Goal: Task Accomplishment & Management: Manage account settings

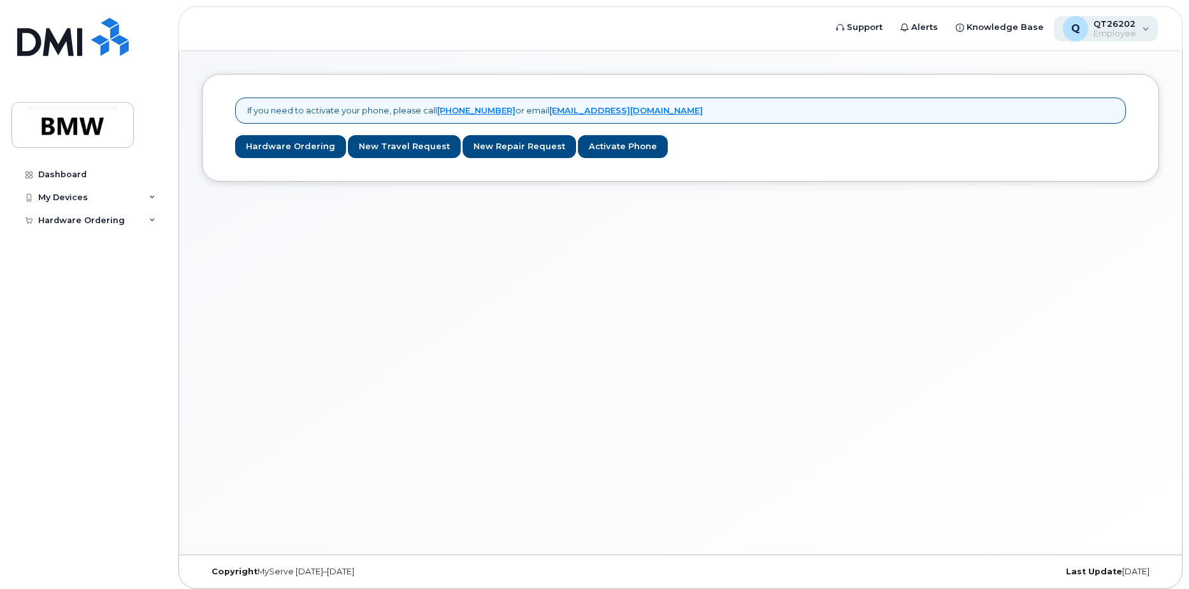
click at [1103, 35] on span "Employee" at bounding box center [1114, 34] width 43 height 10
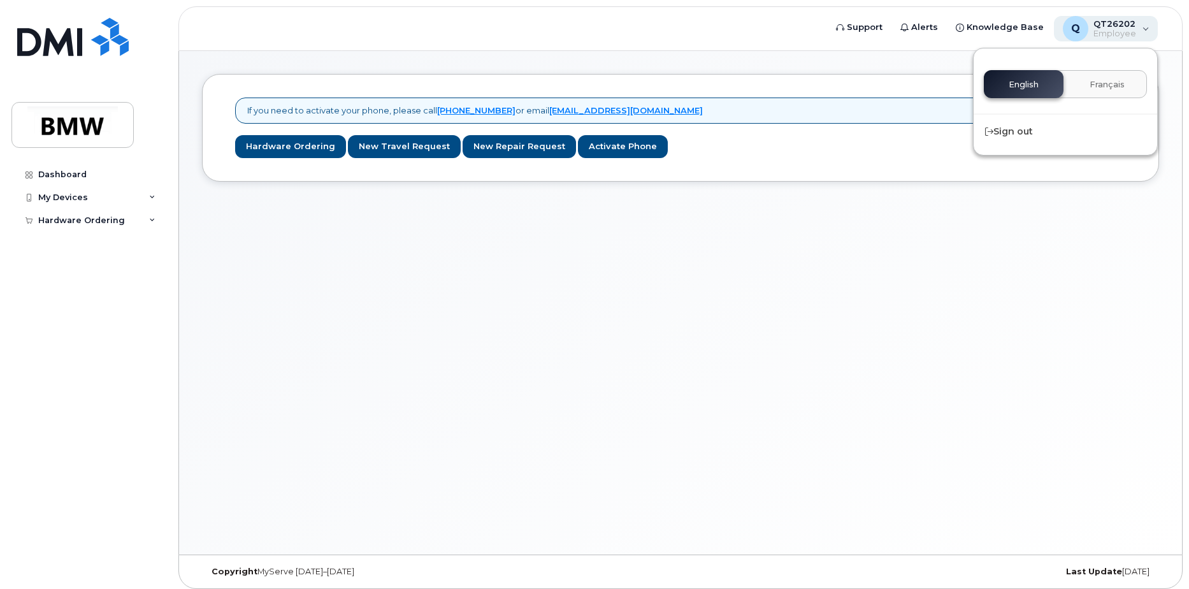
click at [1103, 35] on span "Employee" at bounding box center [1114, 34] width 43 height 10
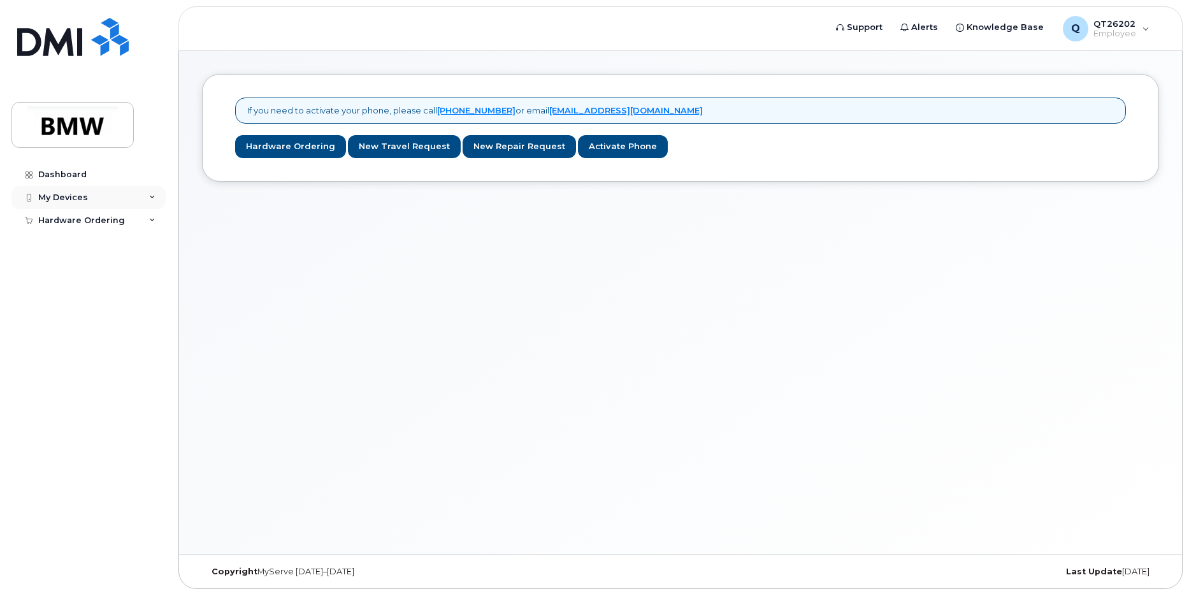
click at [64, 193] on div "My Devices" at bounding box center [63, 197] width 50 height 10
click at [81, 250] on div "Hardware Ordering" at bounding box center [88, 244] width 154 height 23
click at [76, 266] on div "New Order" at bounding box center [68, 267] width 48 height 11
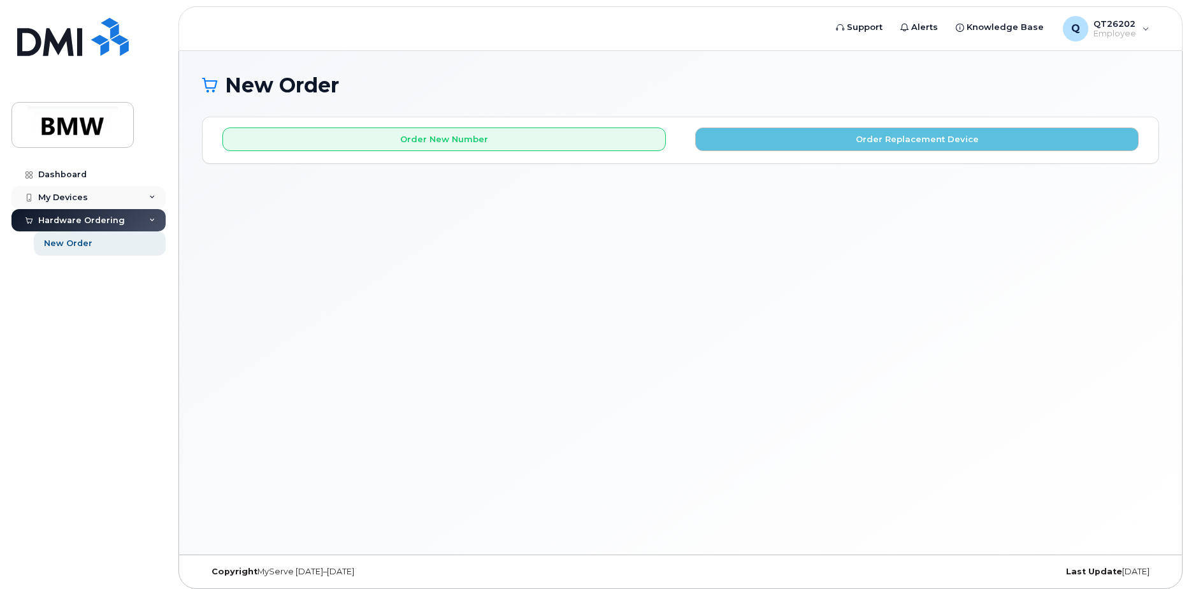
click at [74, 196] on div "My Devices" at bounding box center [63, 197] width 50 height 10
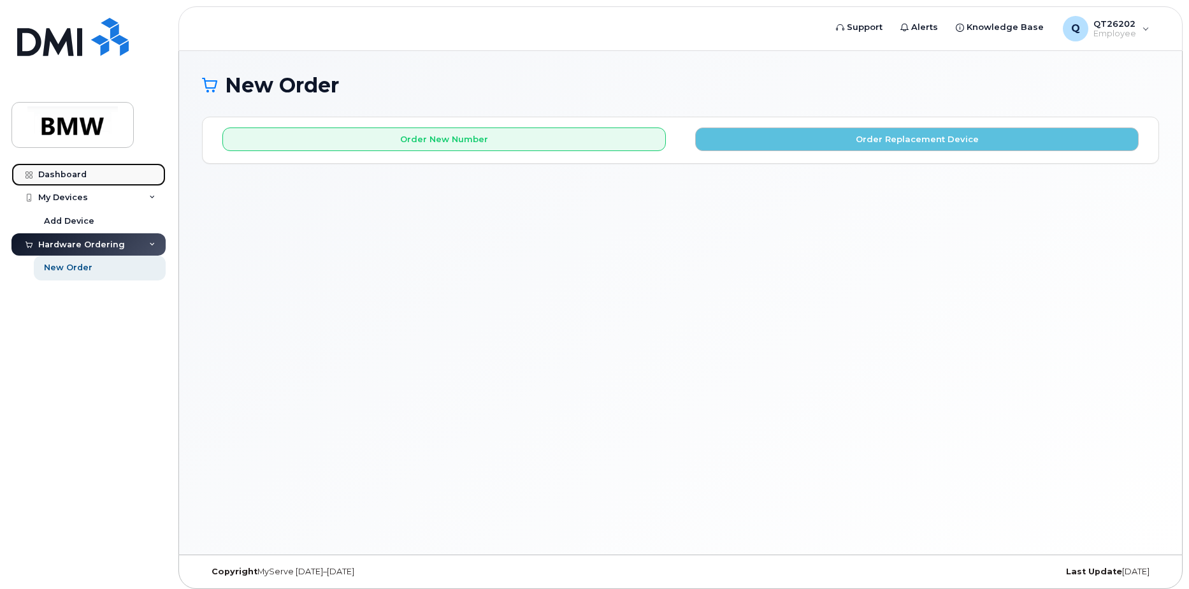
click at [75, 165] on link "Dashboard" at bounding box center [88, 174] width 154 height 23
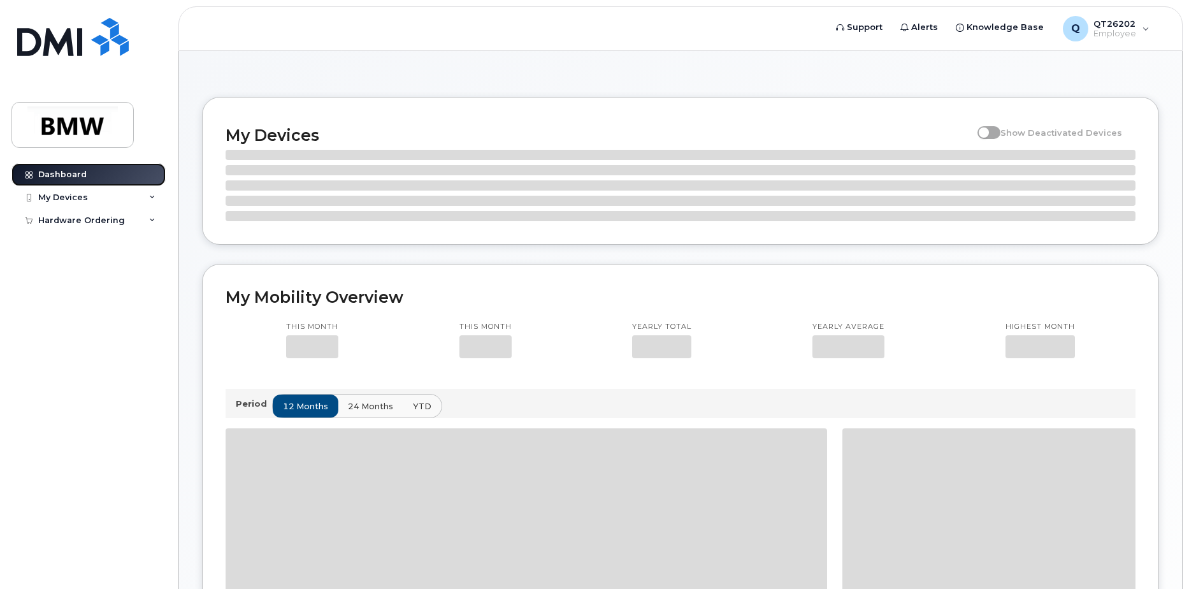
click at [70, 171] on div "Dashboard" at bounding box center [62, 174] width 48 height 10
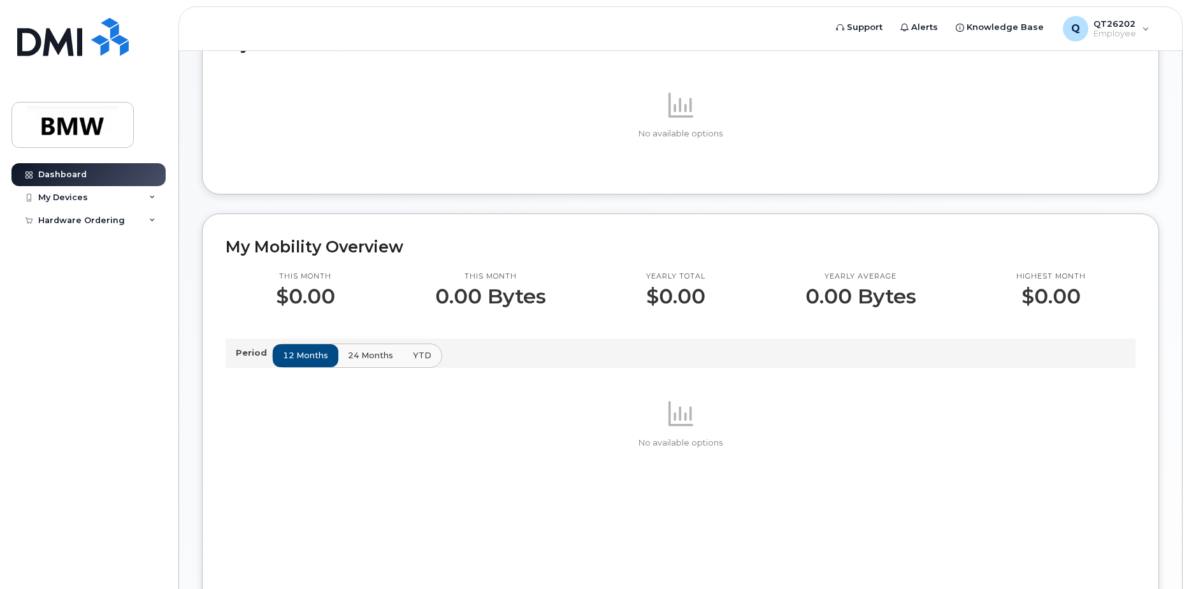
scroll to position [191, 0]
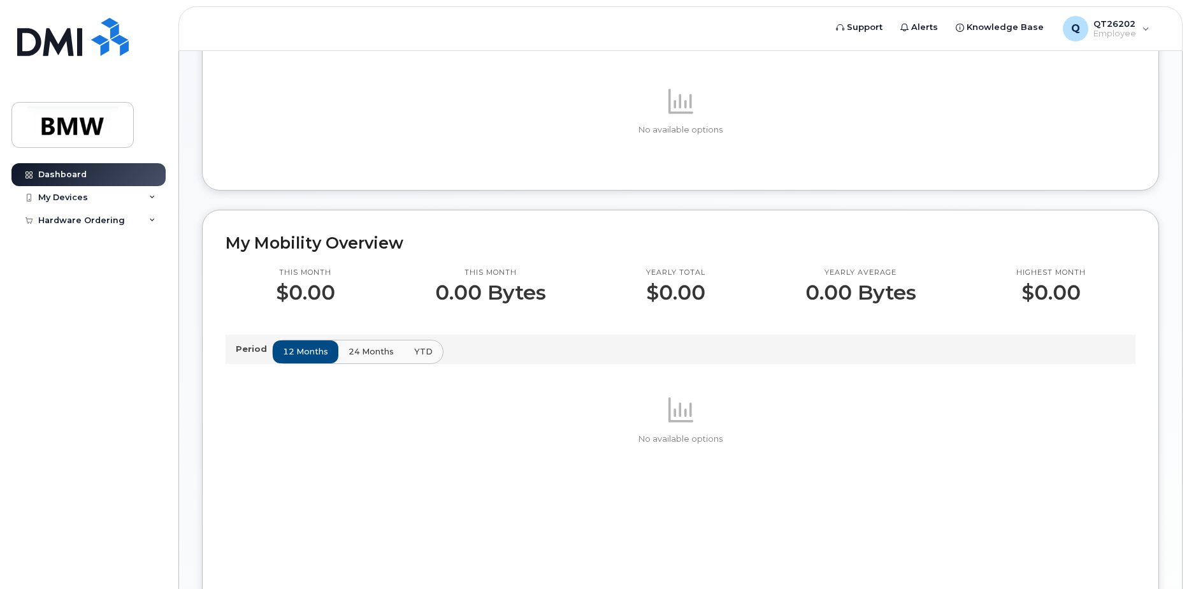
click at [364, 357] on span "24 months" at bounding box center [370, 351] width 45 height 12
click at [300, 357] on span "12 months" at bounding box center [305, 351] width 45 height 12
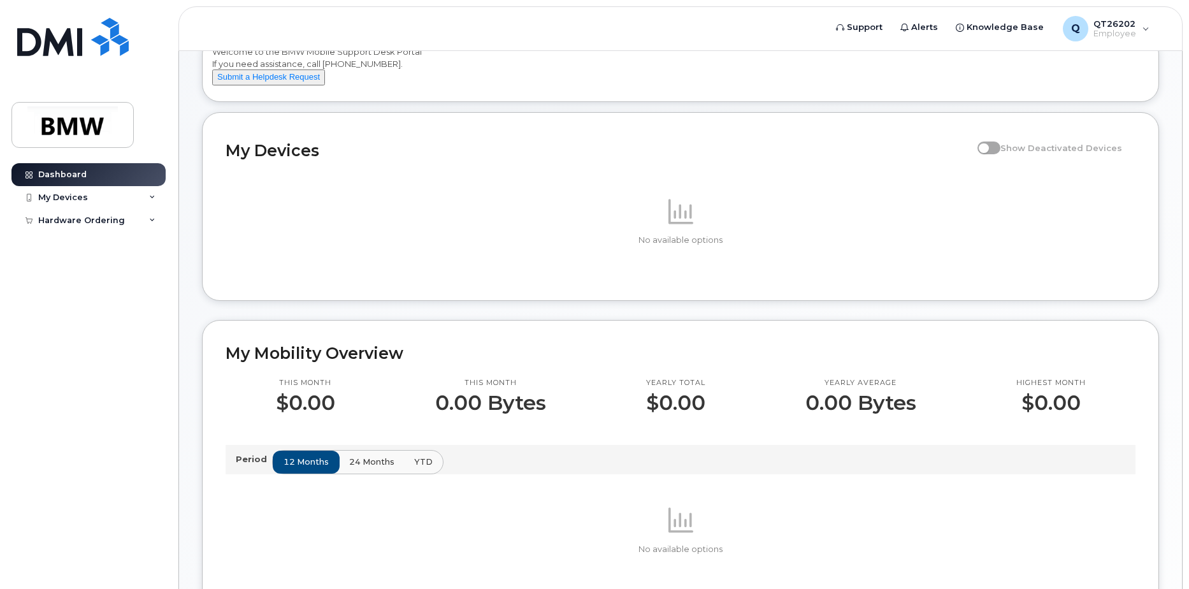
scroll to position [0, 0]
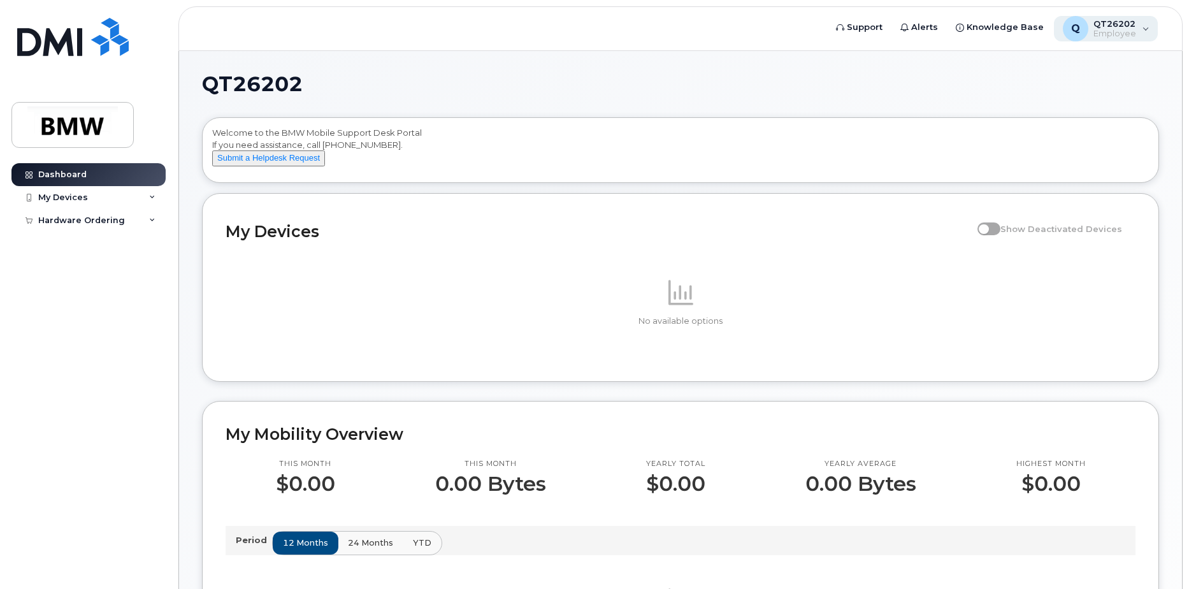
click at [1111, 30] on span "Employee" at bounding box center [1114, 34] width 43 height 10
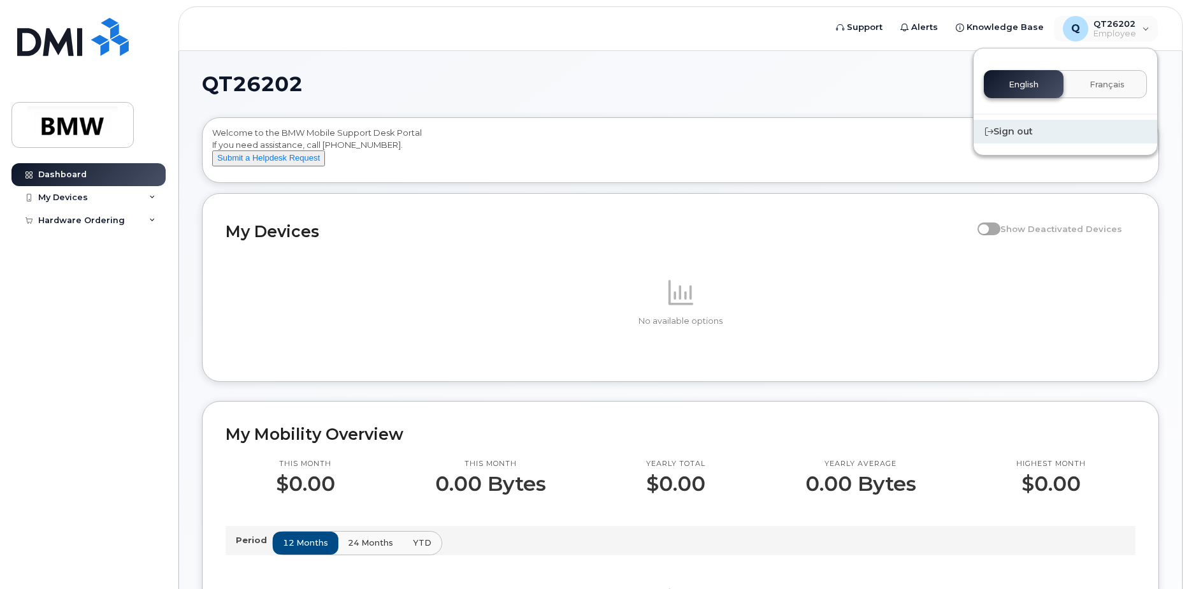
click at [999, 129] on div "Sign out" at bounding box center [1064, 132] width 183 height 24
